Goal: Transaction & Acquisition: Purchase product/service

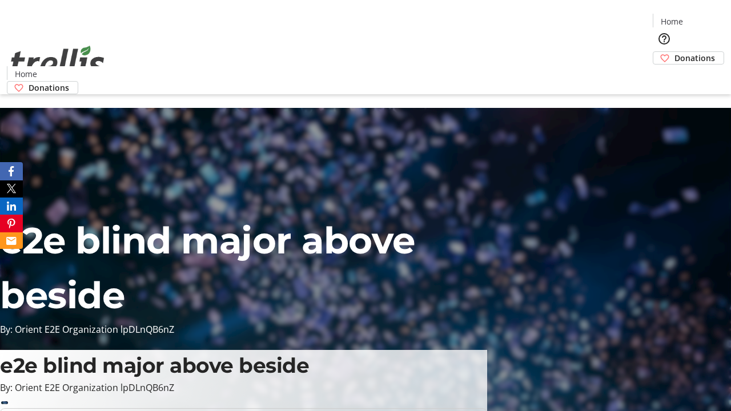
click at [675, 52] on span "Donations" at bounding box center [695, 58] width 41 height 12
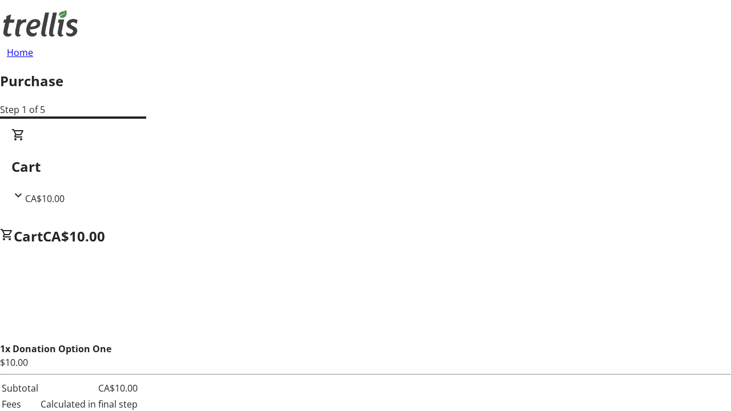
select select "CA"
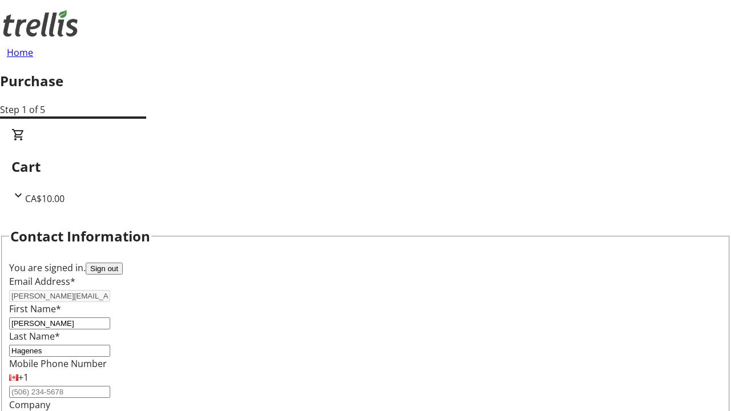
type input "[STREET_ADDRESS][PERSON_NAME]"
type input "Kelowna"
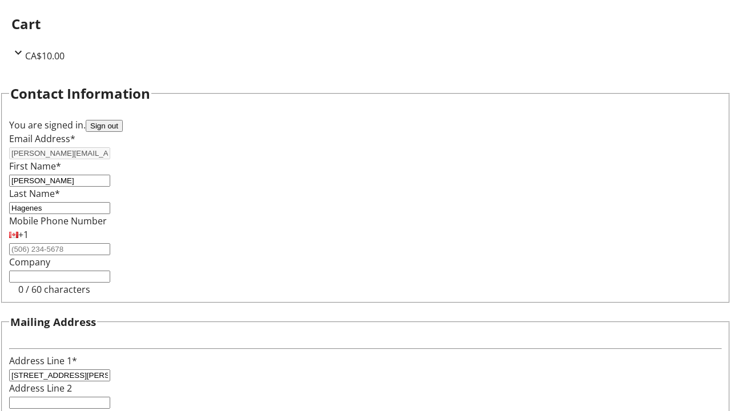
select select "BC"
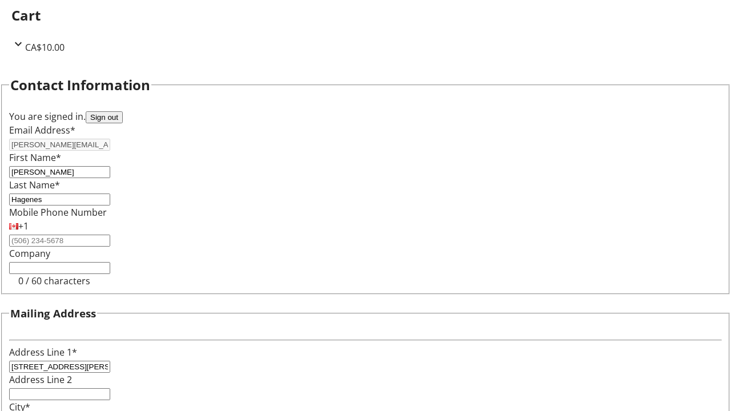
type input "Kelowna"
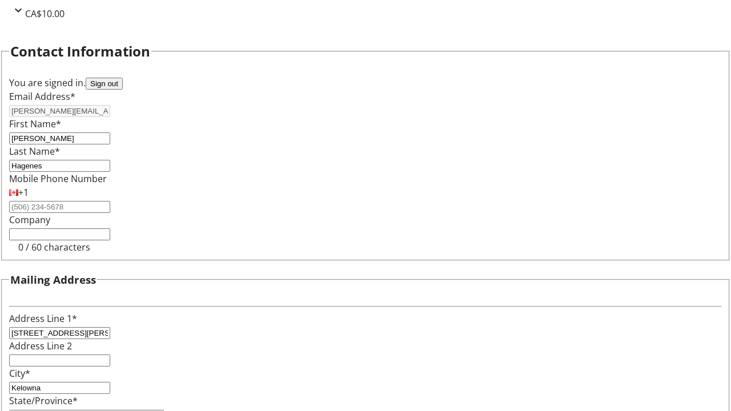
type input "V1Y 0C2"
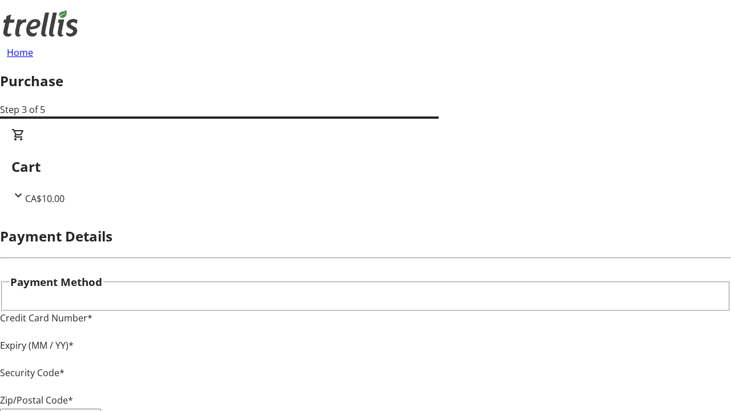
type input "V1Y 0C2"
